Goal: Find specific page/section: Find specific page/section

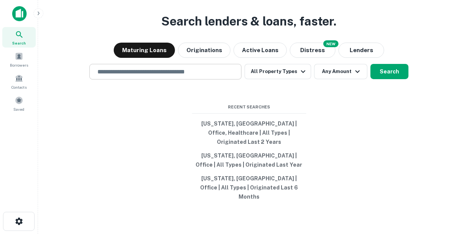
click at [122, 76] on input "text" at bounding box center [165, 71] width 145 height 9
click at [40, 12] on icon "button" at bounding box center [38, 13] width 6 height 6
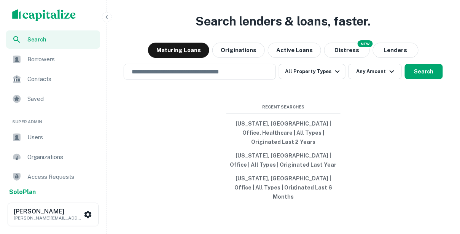
click at [37, 140] on span "Users" at bounding box center [61, 137] width 68 height 9
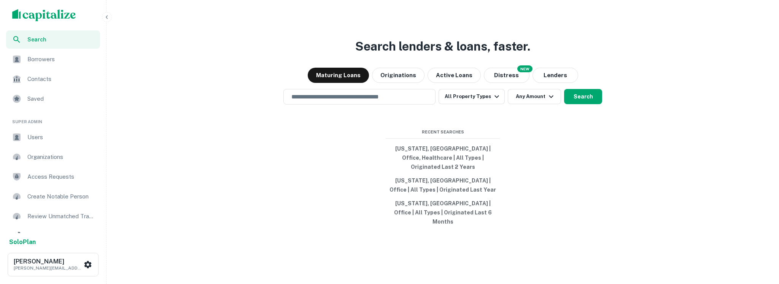
click at [37, 137] on span "Users" at bounding box center [61, 137] width 68 height 9
